Goal: Information Seeking & Learning: Find specific fact

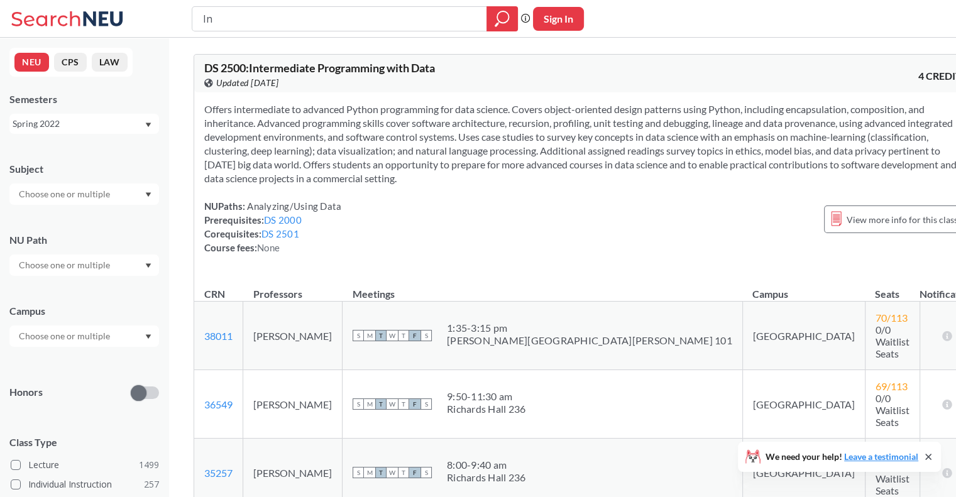
type input "I"
type input "act 2301"
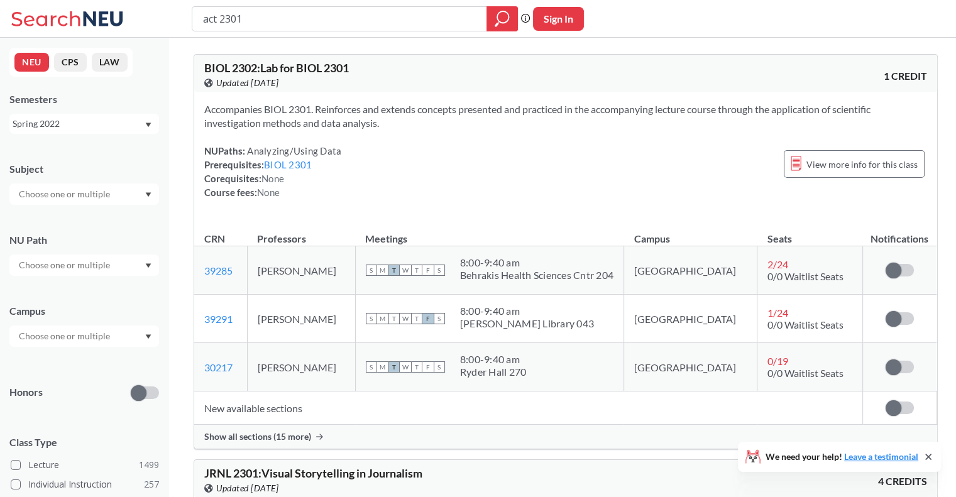
drag, startPoint x: 292, startPoint y: 25, endPoint x: 165, endPoint y: 10, distance: 127.3
click at [165, 10] on div "act 2301 Phrase search guarantees the exact search appears in the results. Ex. …" at bounding box center [478, 19] width 956 height 38
type input "acounting"
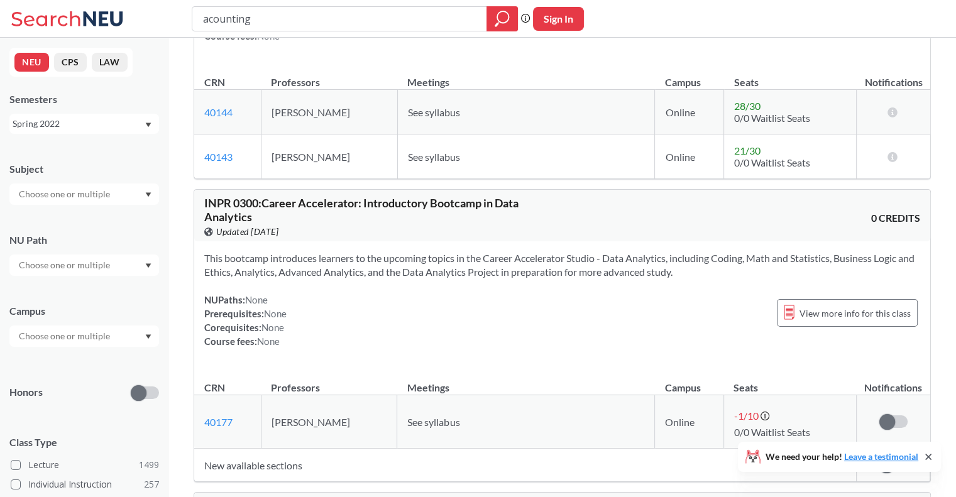
scroll to position [519, 0]
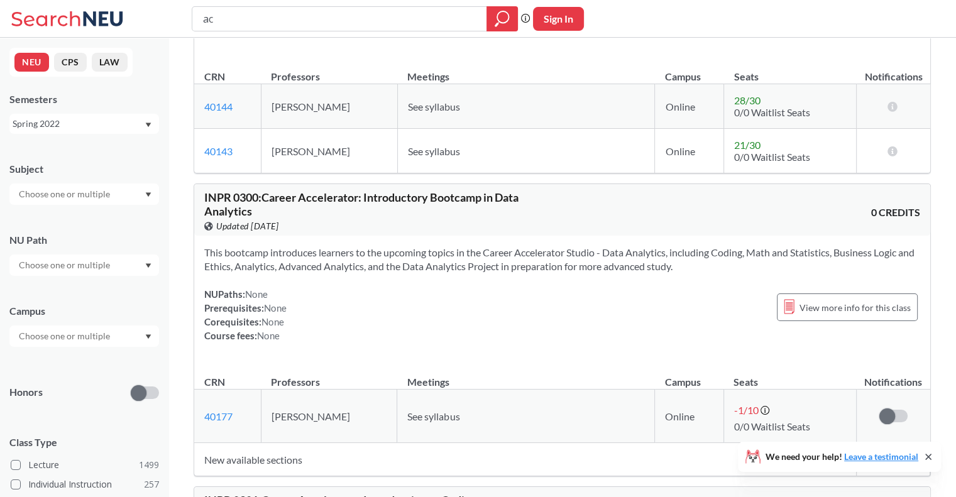
type input "a"
